Goal: Find contact information: Find contact information

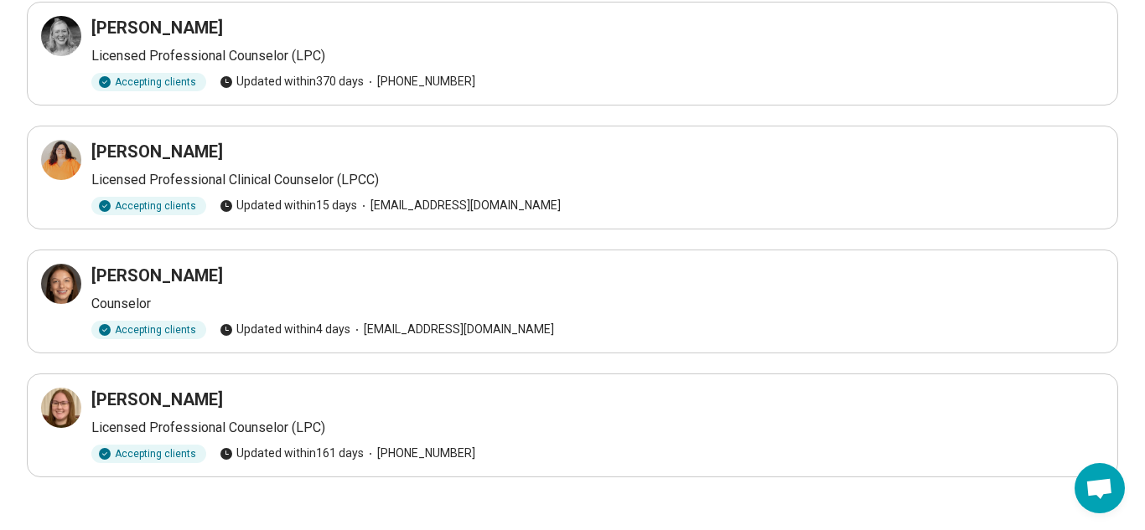
scroll to position [148, 0]
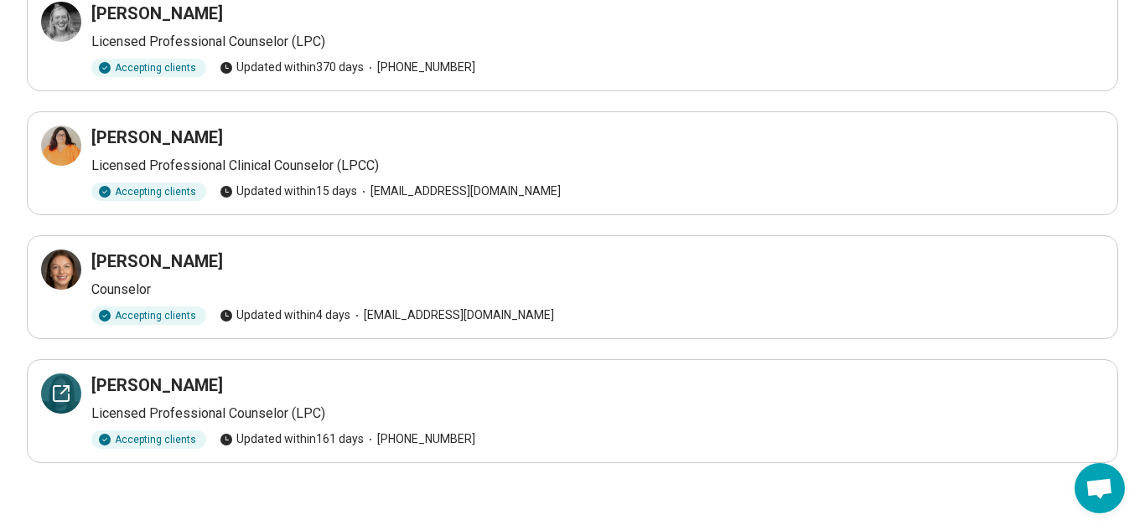
click at [77, 390] on div at bounding box center [61, 394] width 40 height 40
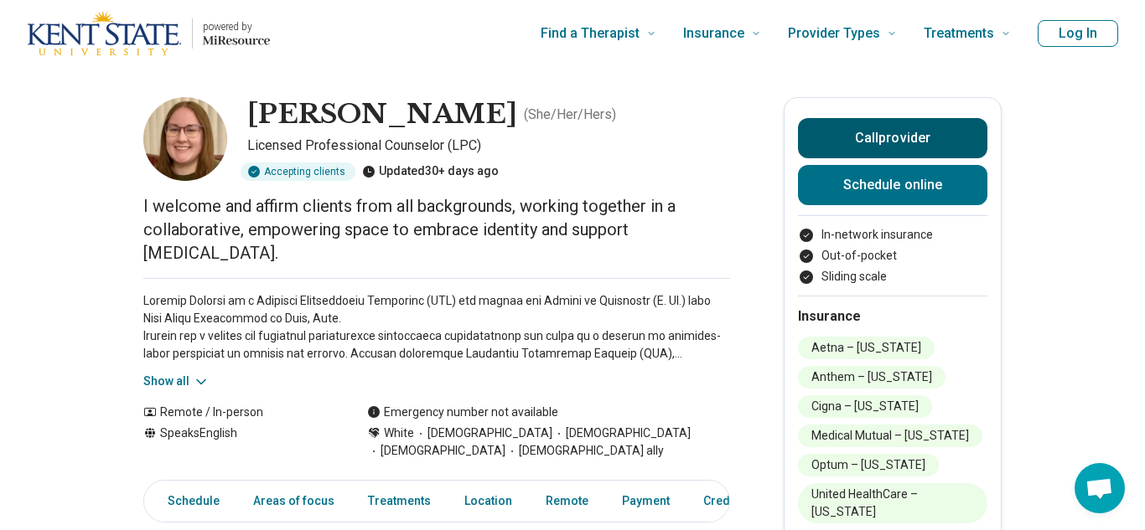
click at [910, 147] on button "Call provider" at bounding box center [892, 138] width 189 height 40
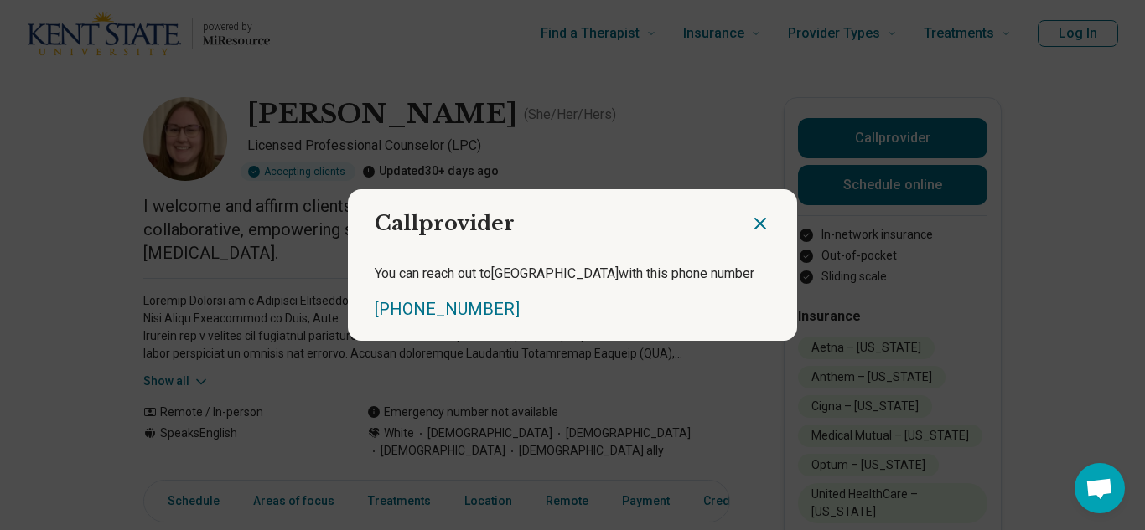
click at [758, 228] on icon "Close dialog" at bounding box center [760, 224] width 20 height 20
